Goal: Transaction & Acquisition: Purchase product/service

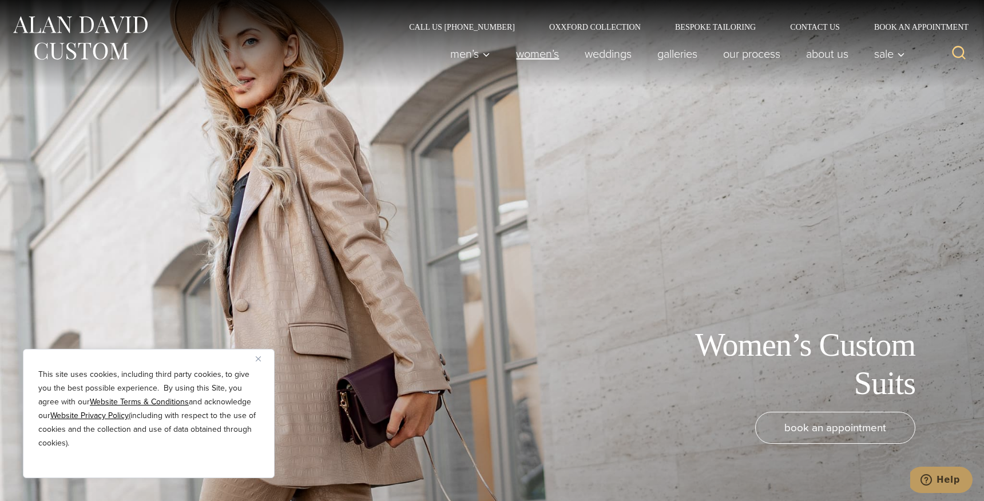
click at [527, 51] on link "Women’s" at bounding box center [537, 53] width 69 height 23
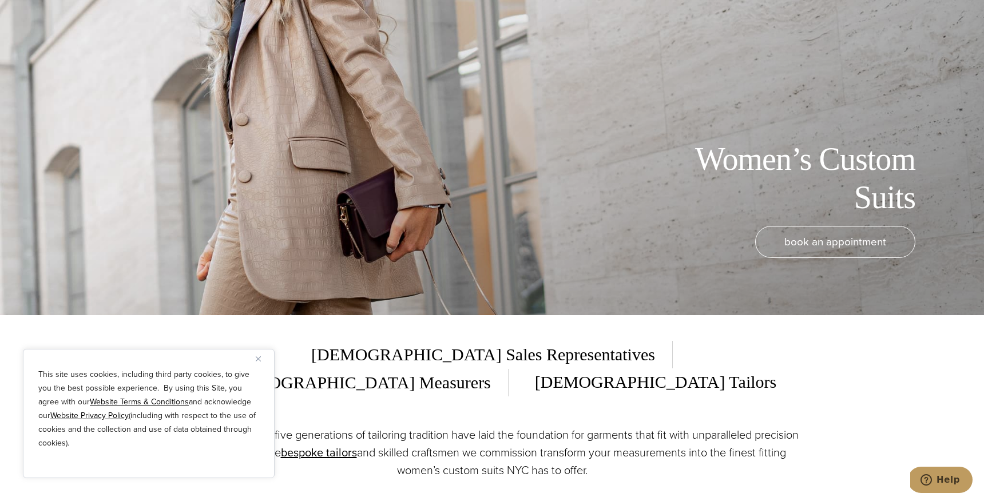
scroll to position [191, 0]
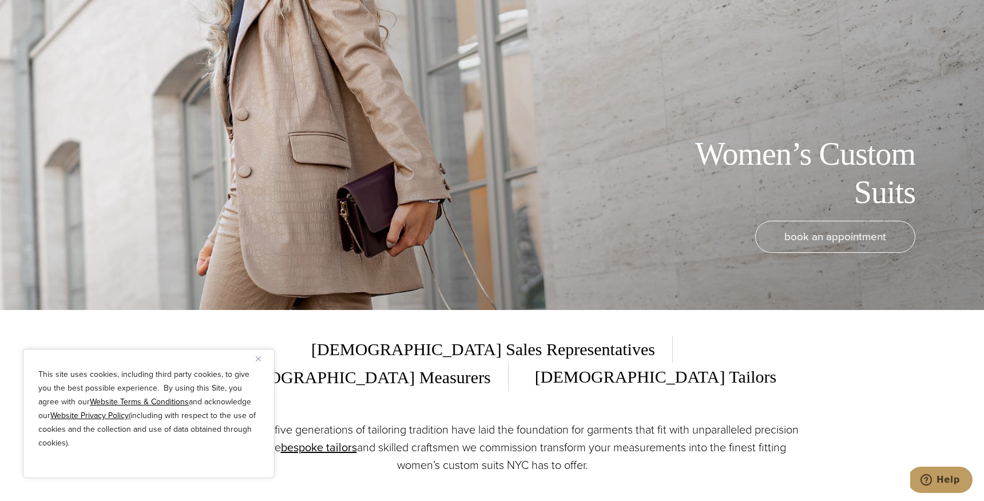
click at [258, 363] on button "Close" at bounding box center [263, 359] width 14 height 14
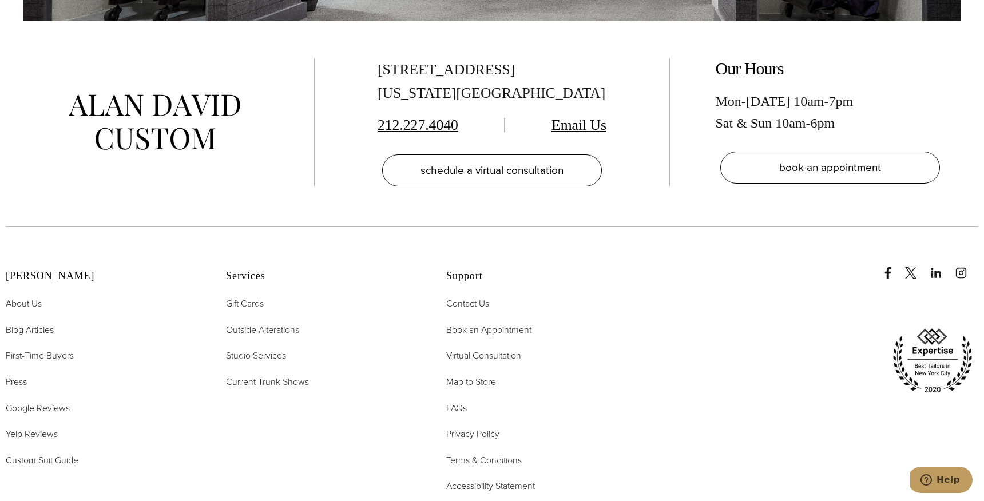
scroll to position [7147, 0]
